Goal: Book appointment/travel/reservation

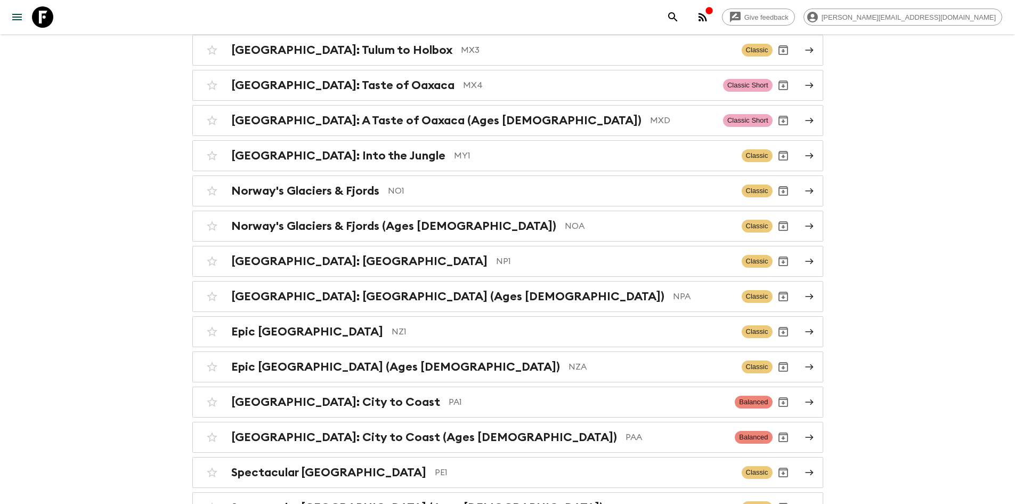
scroll to position [3380, 0]
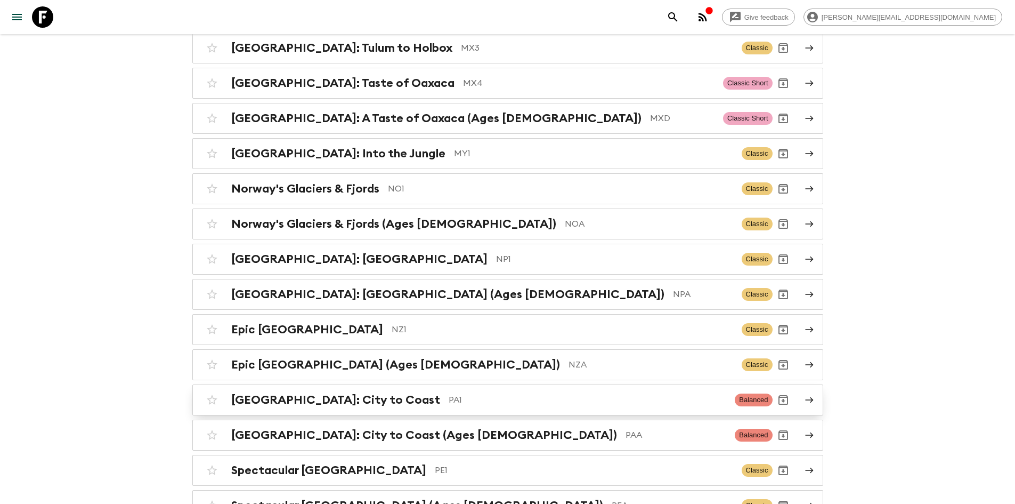
click at [380, 389] on div "[GEOGRAPHIC_DATA]: City to Coast PA1 Balanced" at bounding box center [486, 399] width 571 height 21
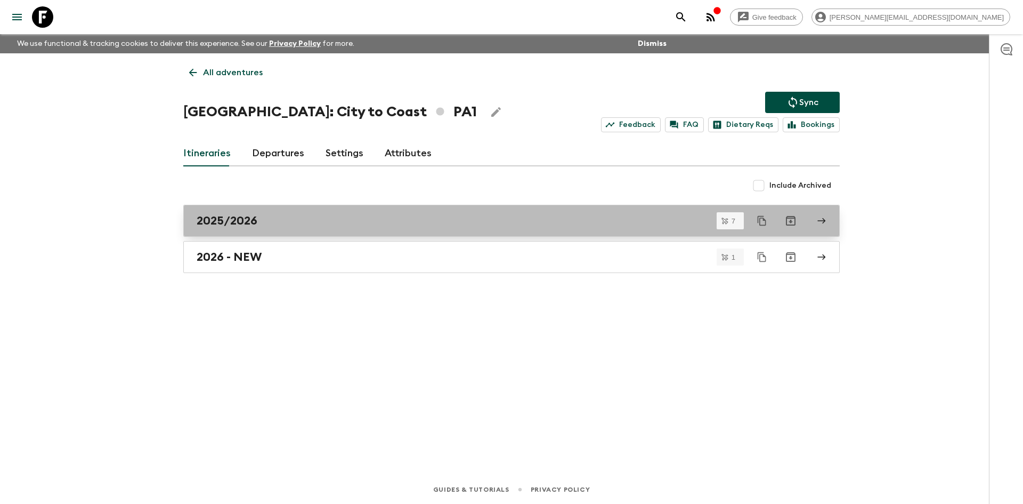
click at [248, 214] on h2 "2025/2026" at bounding box center [227, 221] width 61 height 14
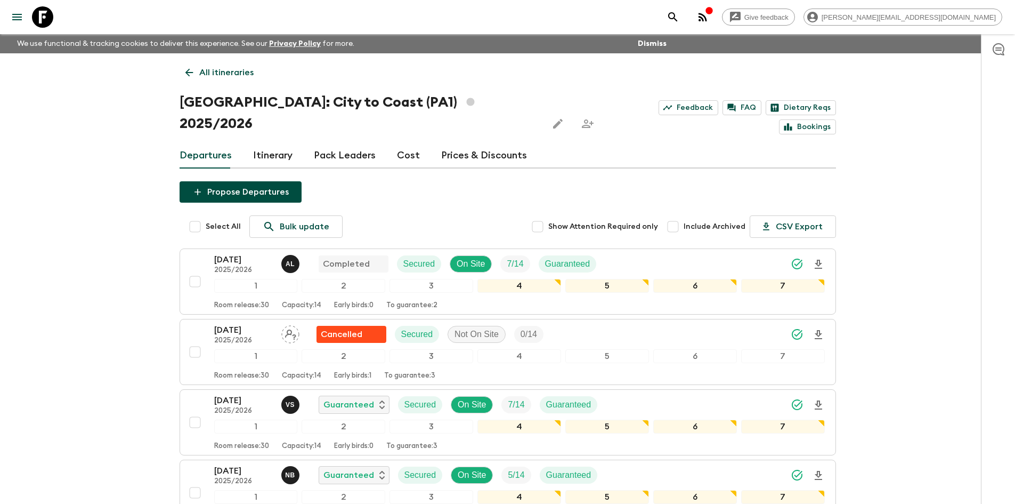
click at [276, 143] on link "Itinerary" at bounding box center [272, 156] width 39 height 26
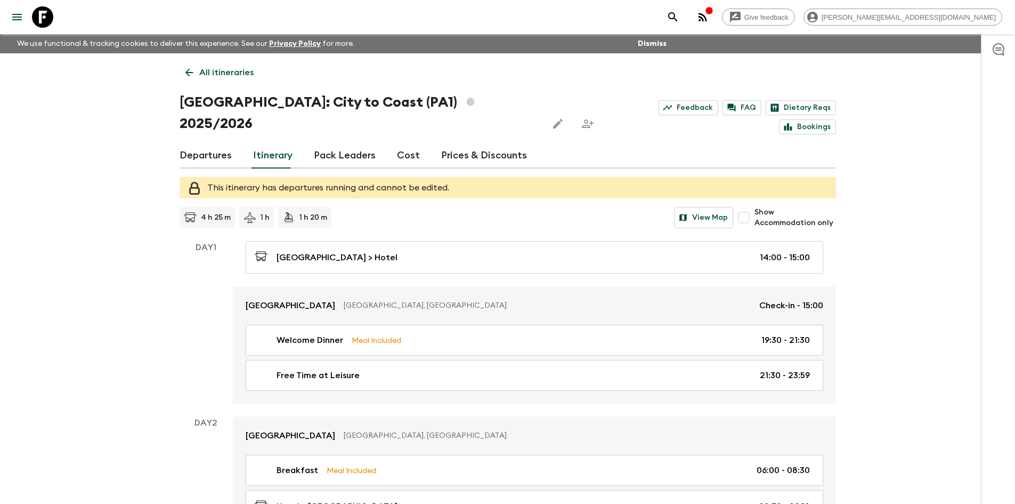
click at [752, 207] on input "Show Accommodation only" at bounding box center [743, 217] width 21 height 21
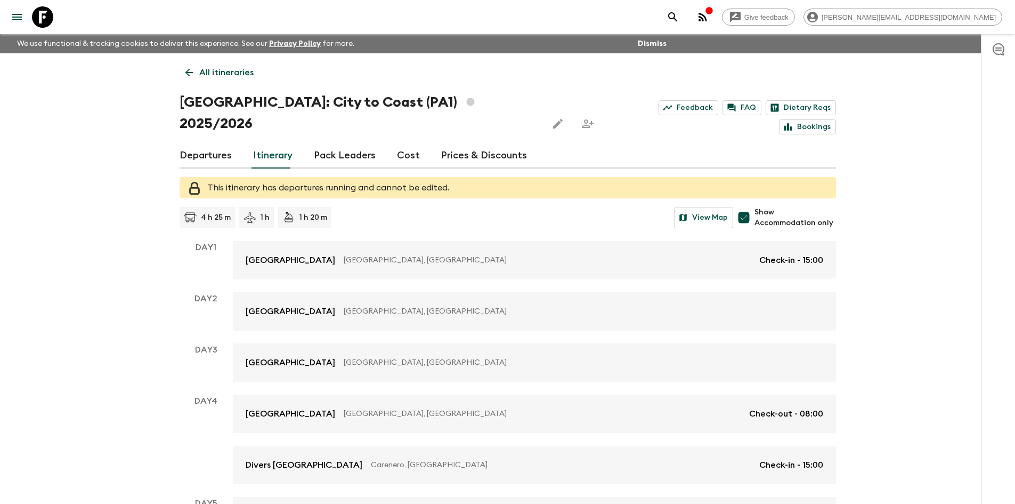
click at [752, 207] on input "Show Accommodation only" at bounding box center [743, 217] width 21 height 21
checkbox input "false"
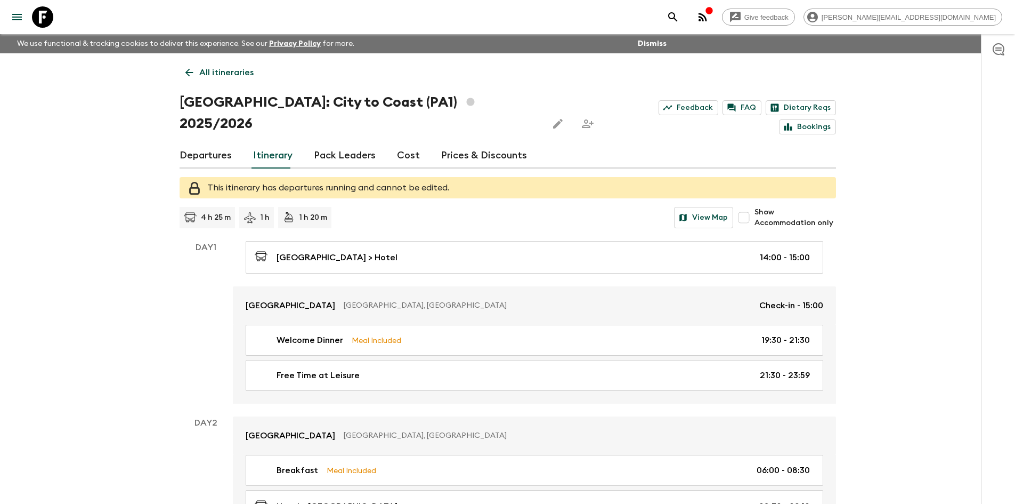
click at [197, 143] on link "Departures" at bounding box center [206, 156] width 52 height 26
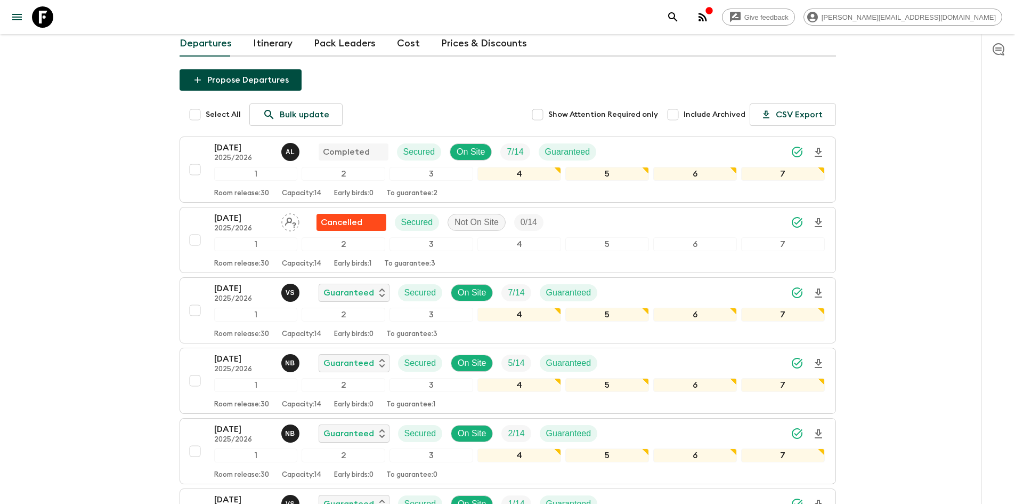
scroll to position [112, 0]
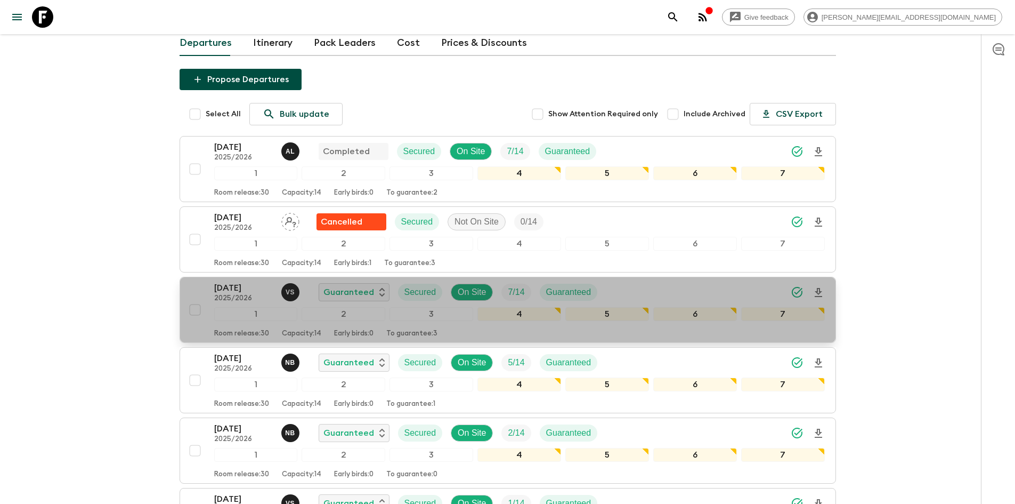
click at [233, 294] on p "2025/2026" at bounding box center [243, 298] width 59 height 9
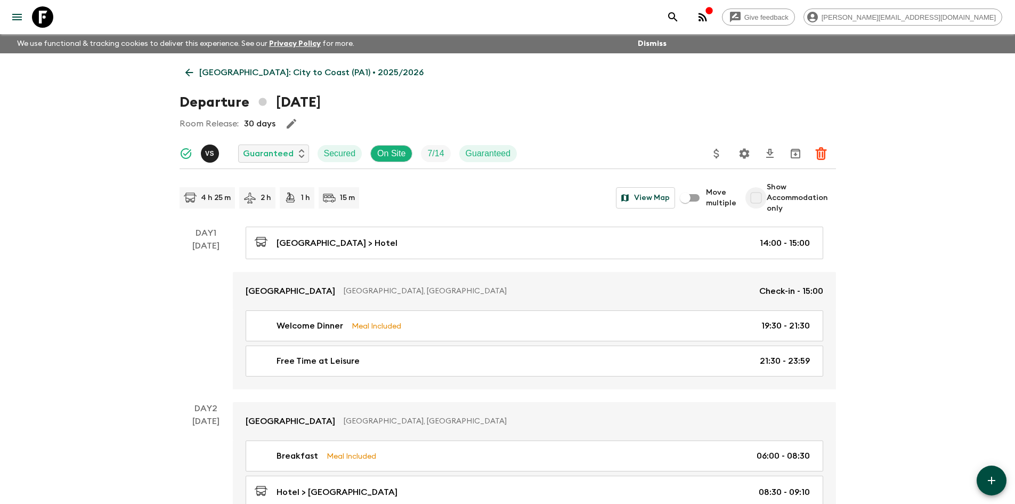
click at [756, 197] on input "Show Accommodation only" at bounding box center [756, 197] width 21 height 21
checkbox input "true"
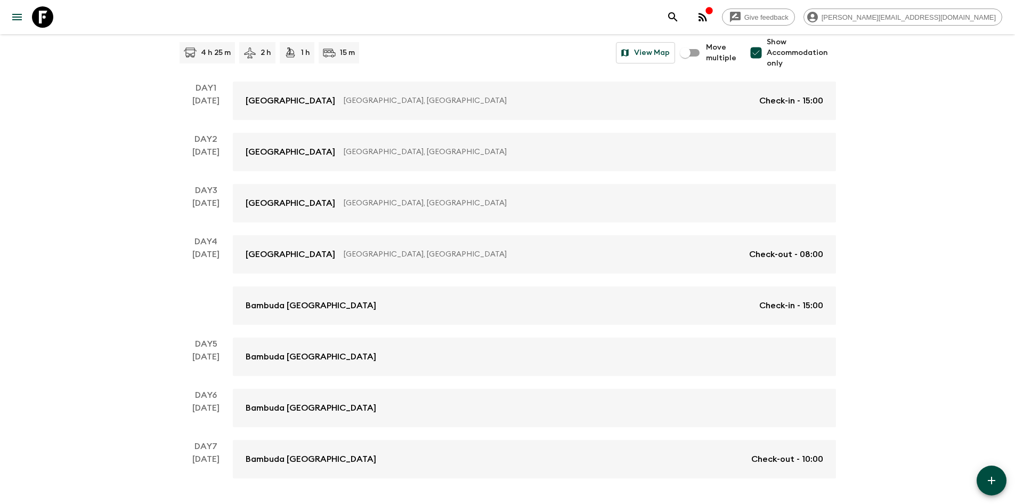
scroll to position [122, 0]
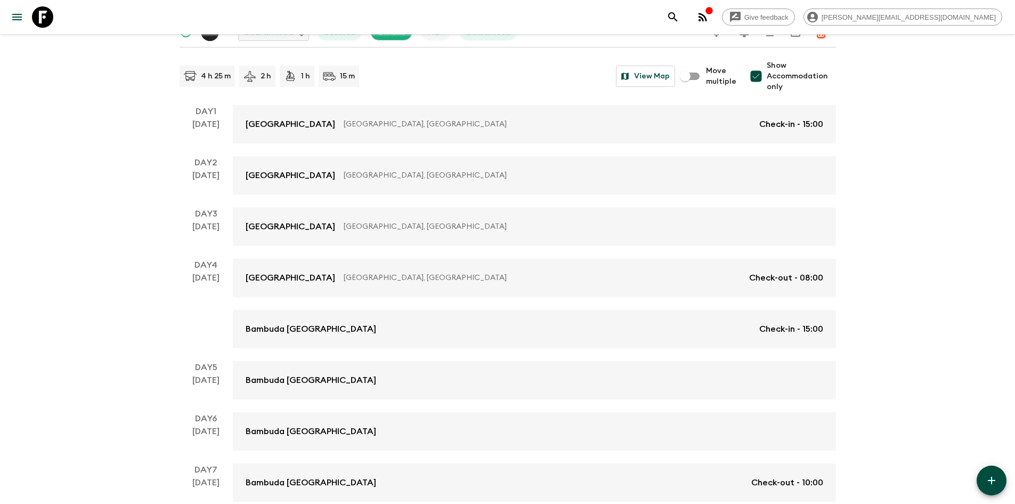
click at [876, 290] on div "Give feedback [PERSON_NAME][EMAIL_ADDRESS][DOMAIN_NAME] We use functional & tra…" at bounding box center [507, 219] width 1015 height 682
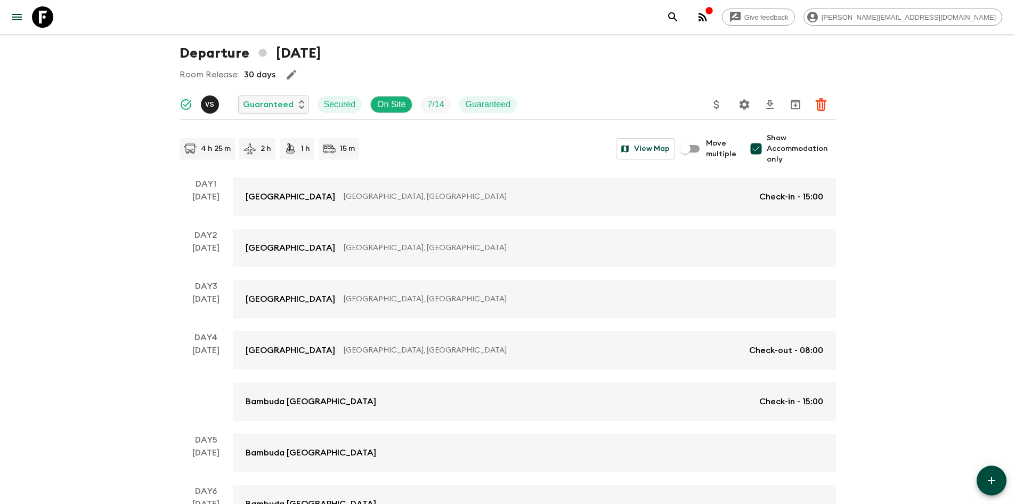
scroll to position [0, 0]
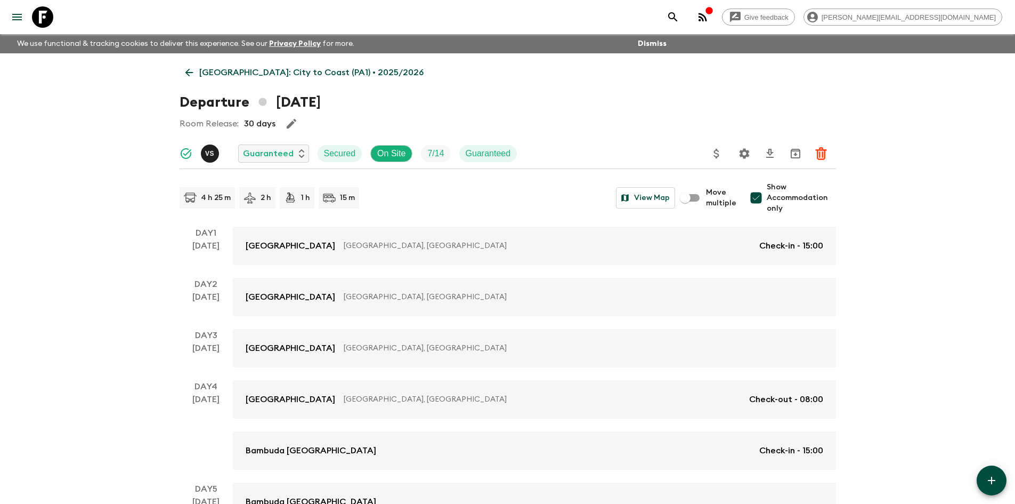
click at [190, 70] on icon at bounding box center [189, 73] width 12 height 12
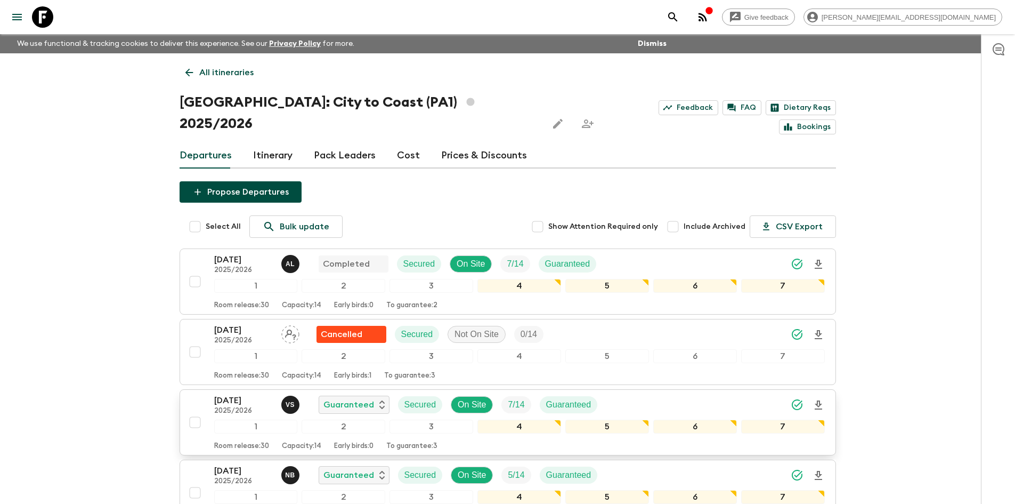
click at [240, 407] on p "2025/2026" at bounding box center [243, 411] width 59 height 9
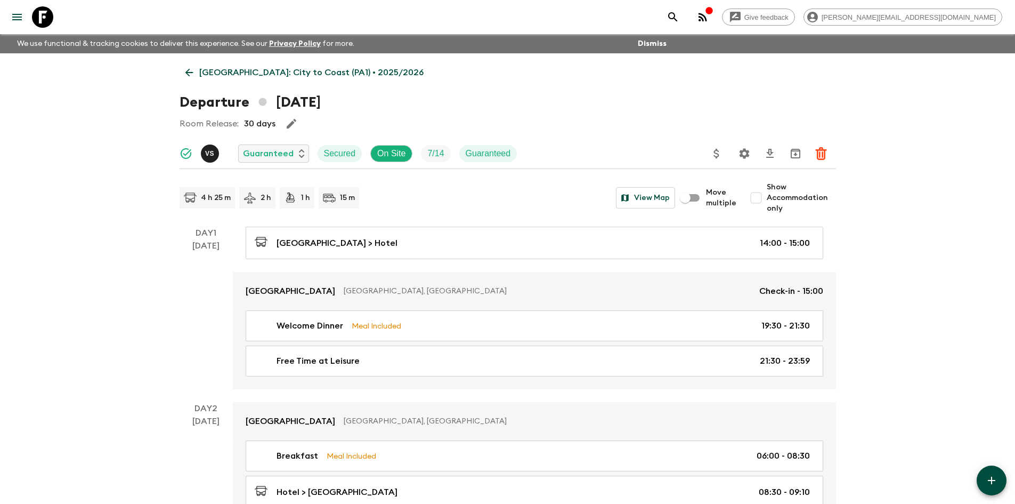
click at [761, 199] on input "Show Accommodation only" at bounding box center [756, 197] width 21 height 21
checkbox input "true"
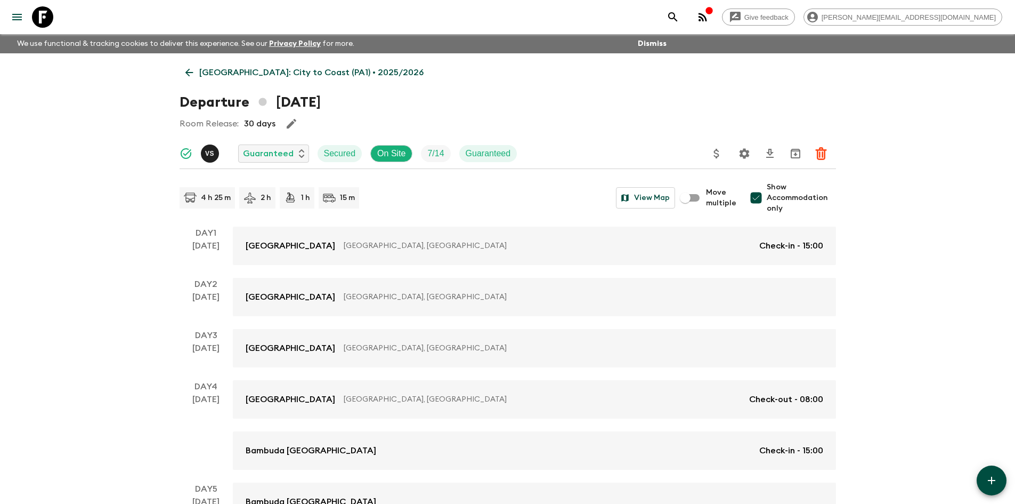
click at [185, 74] on icon at bounding box center [189, 73] width 12 height 12
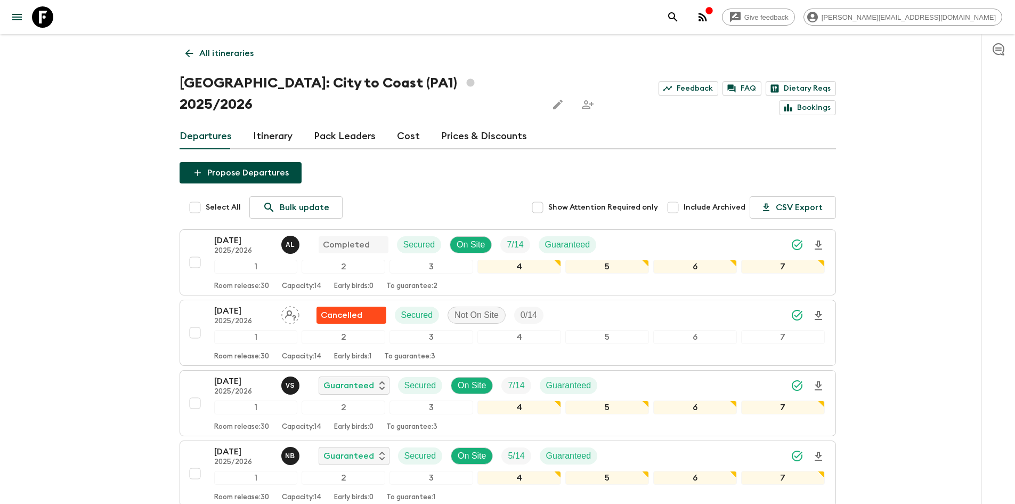
scroll to position [19, 0]
click at [245, 235] on p "[DATE]" at bounding box center [243, 241] width 59 height 13
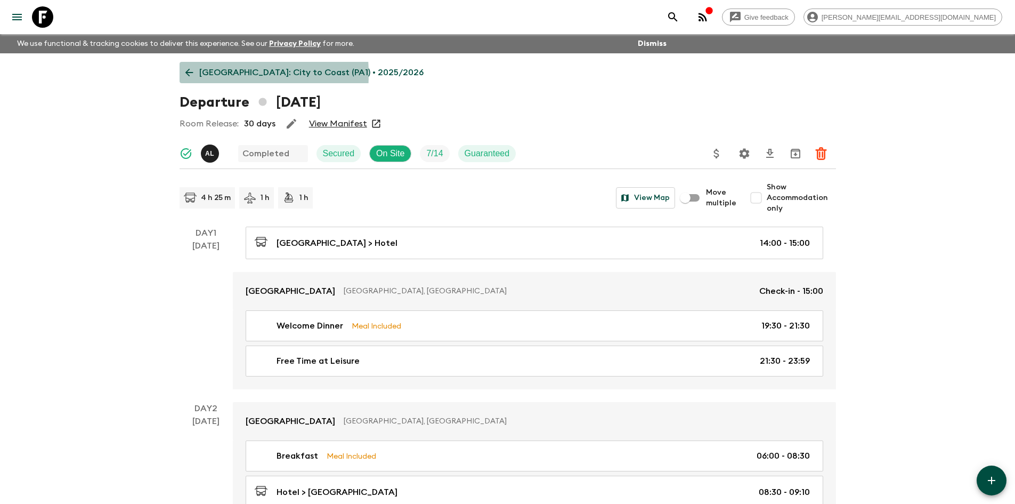
click at [192, 74] on icon at bounding box center [189, 73] width 12 height 12
